Goal: Find specific page/section: Find specific page/section

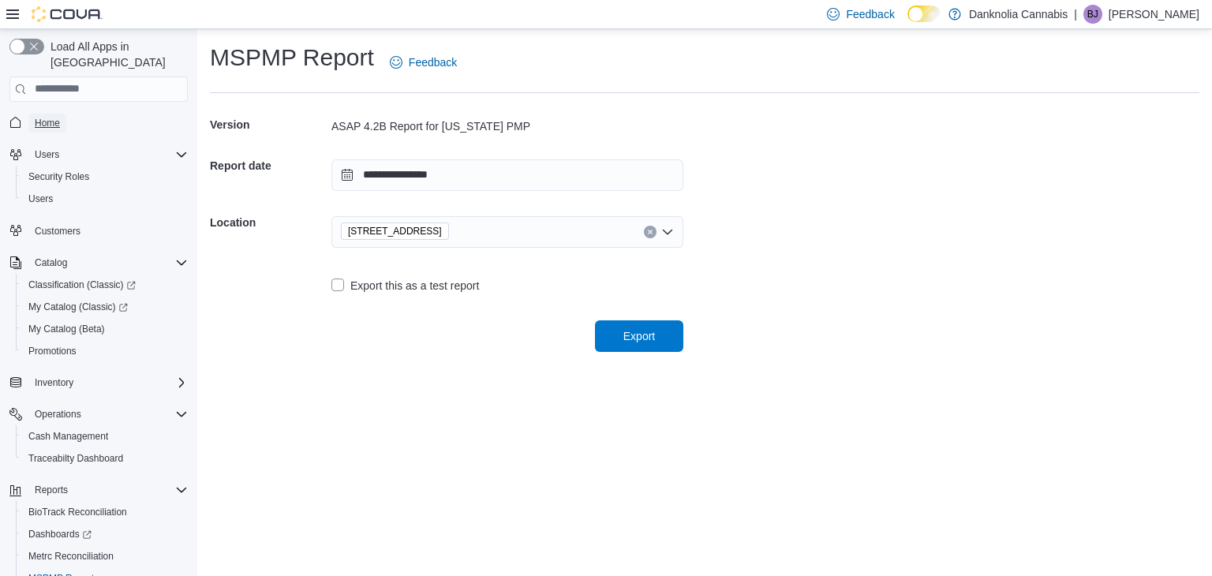
click at [39, 117] on span "Home" at bounding box center [47, 123] width 25 height 13
